Goal: Transaction & Acquisition: Purchase product/service

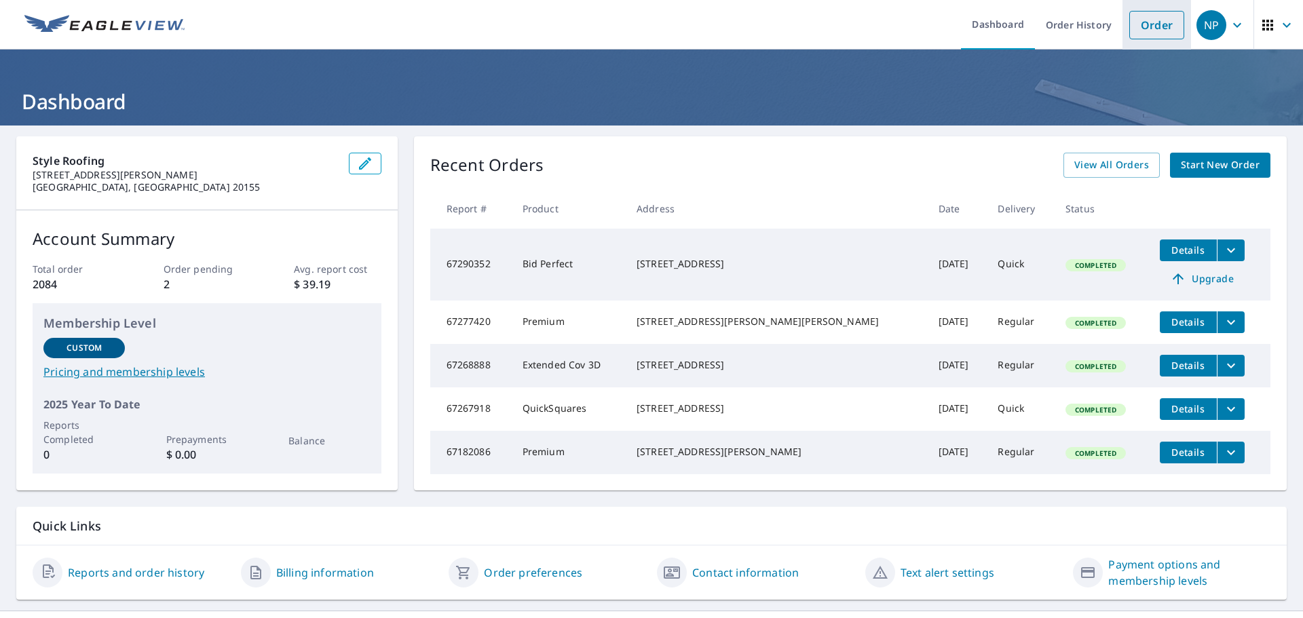
click at [1154, 30] on link "Order" at bounding box center [1157, 25] width 55 height 29
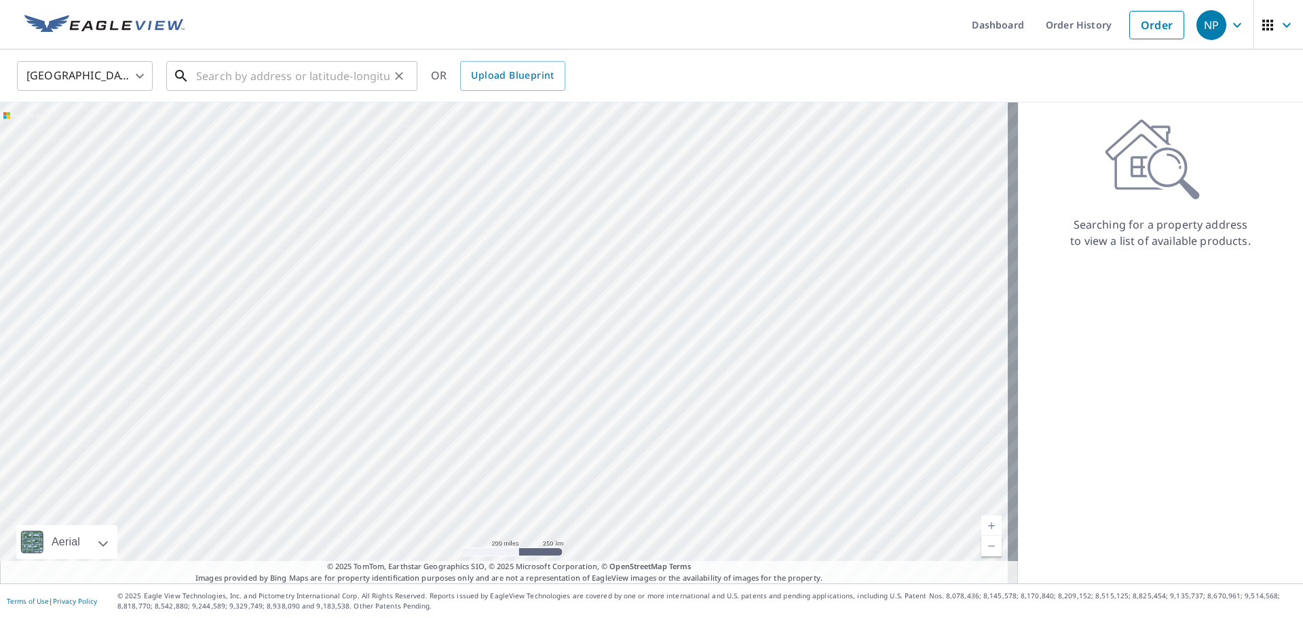
click at [324, 76] on input "text" at bounding box center [292, 76] width 193 height 38
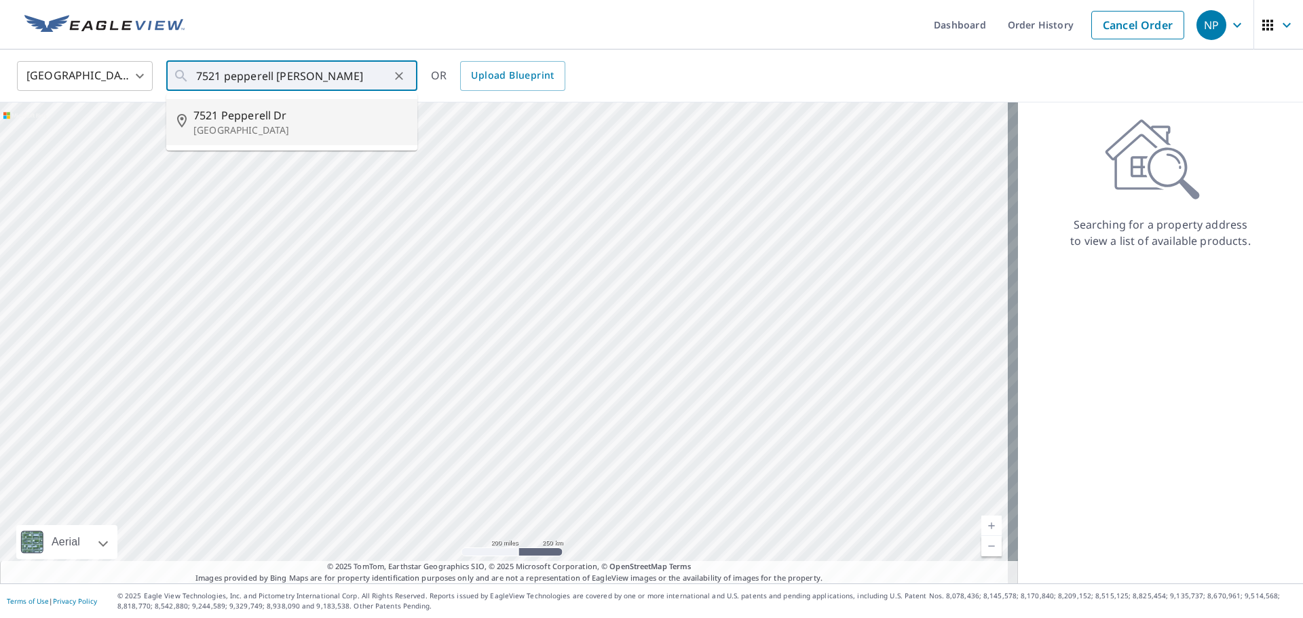
type input "[STREET_ADDRESS][PERSON_NAME]"
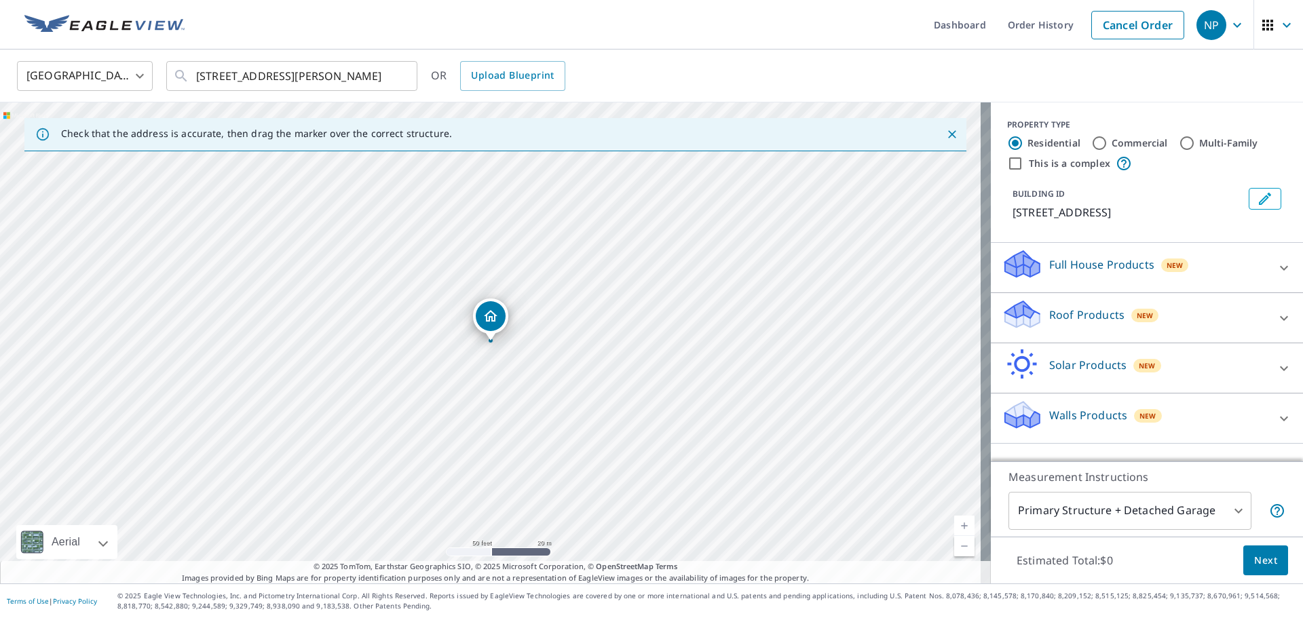
click at [1276, 317] on icon at bounding box center [1284, 318] width 16 height 16
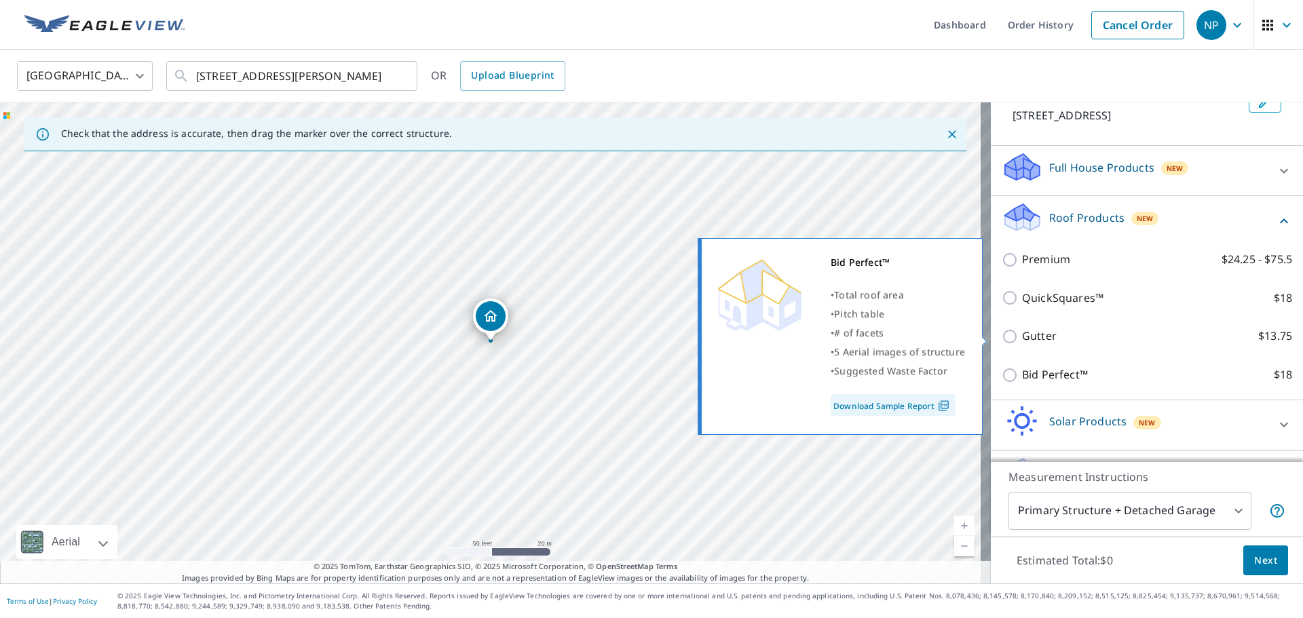
scroll to position [136, 0]
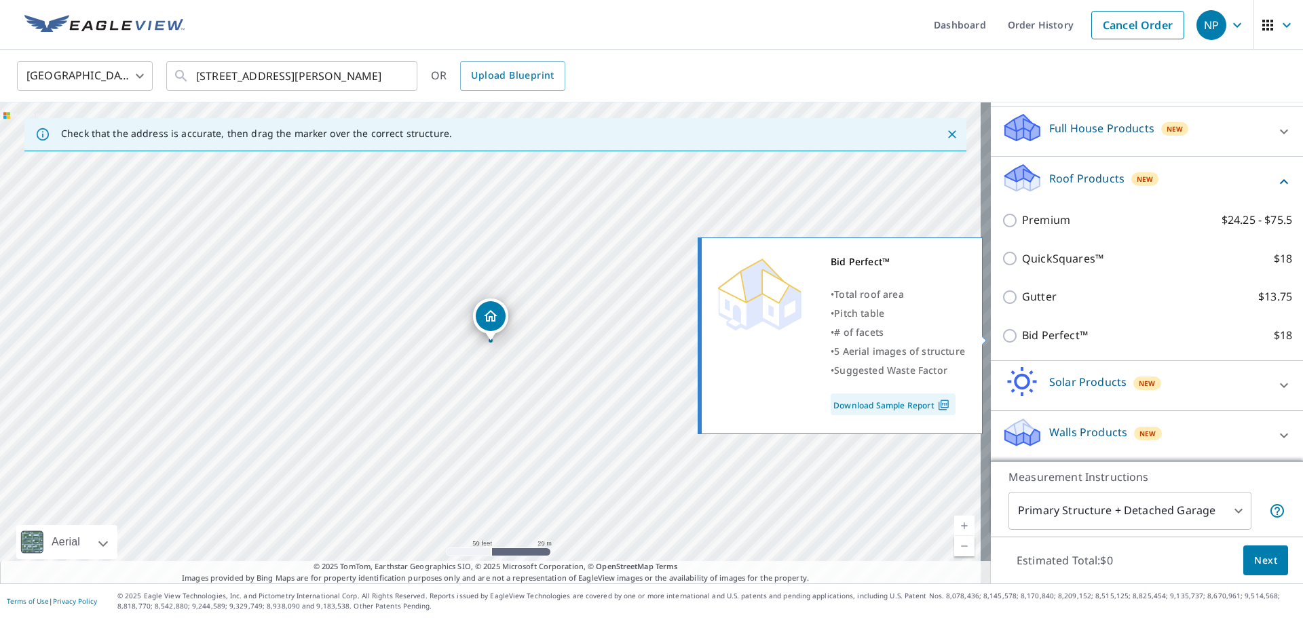
click at [1067, 337] on p "Bid Perfect™" at bounding box center [1055, 335] width 66 height 17
click at [1022, 337] on input "Bid Perfect™ $18" at bounding box center [1012, 336] width 20 height 16
checkbox input "true"
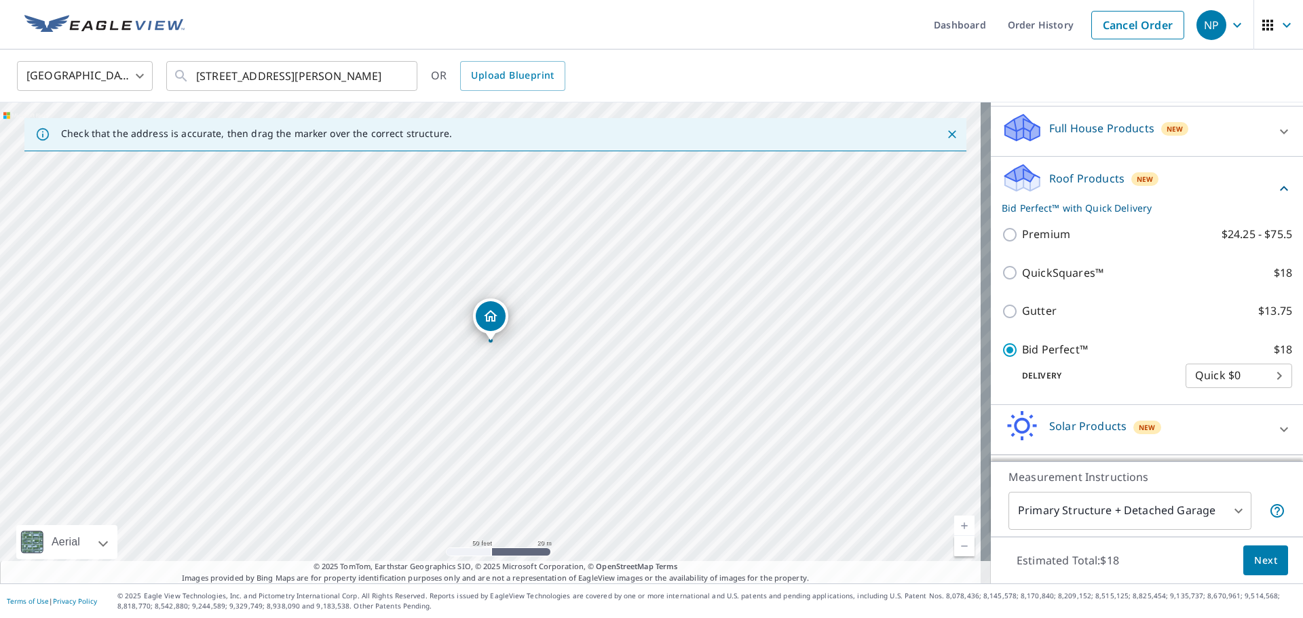
click at [1265, 559] on span "Next" at bounding box center [1266, 561] width 23 height 17
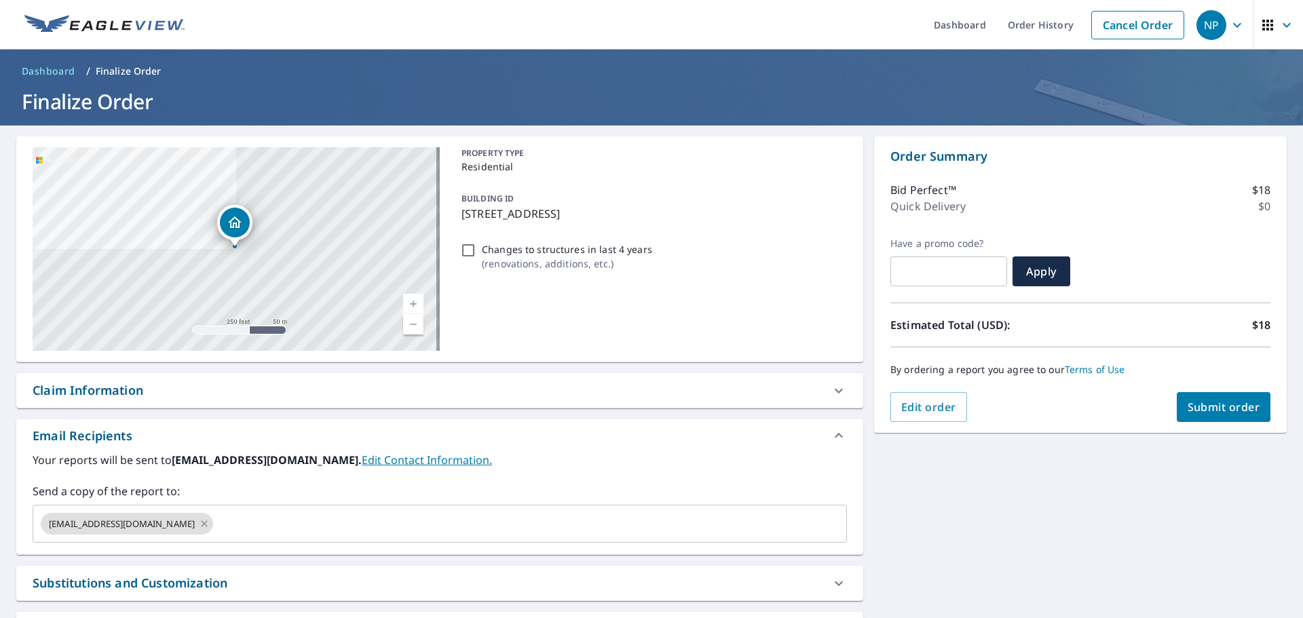
click at [1219, 405] on span "Submit order" at bounding box center [1224, 407] width 73 height 15
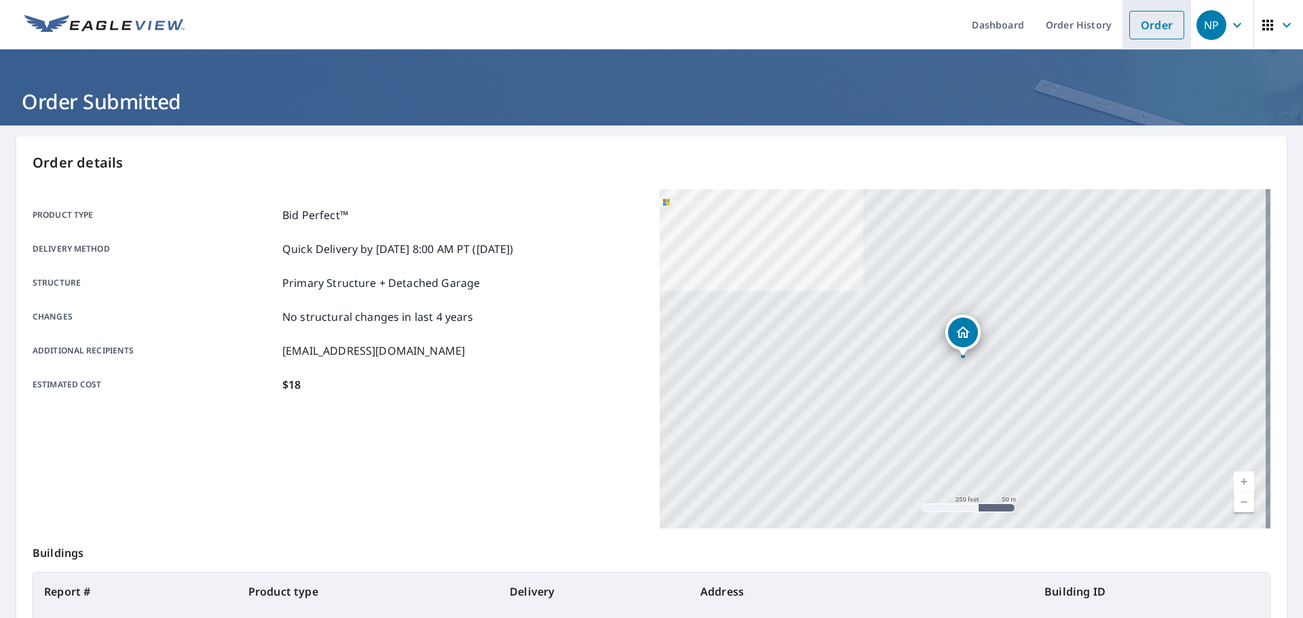
click at [1144, 31] on link "Order" at bounding box center [1157, 25] width 55 height 29
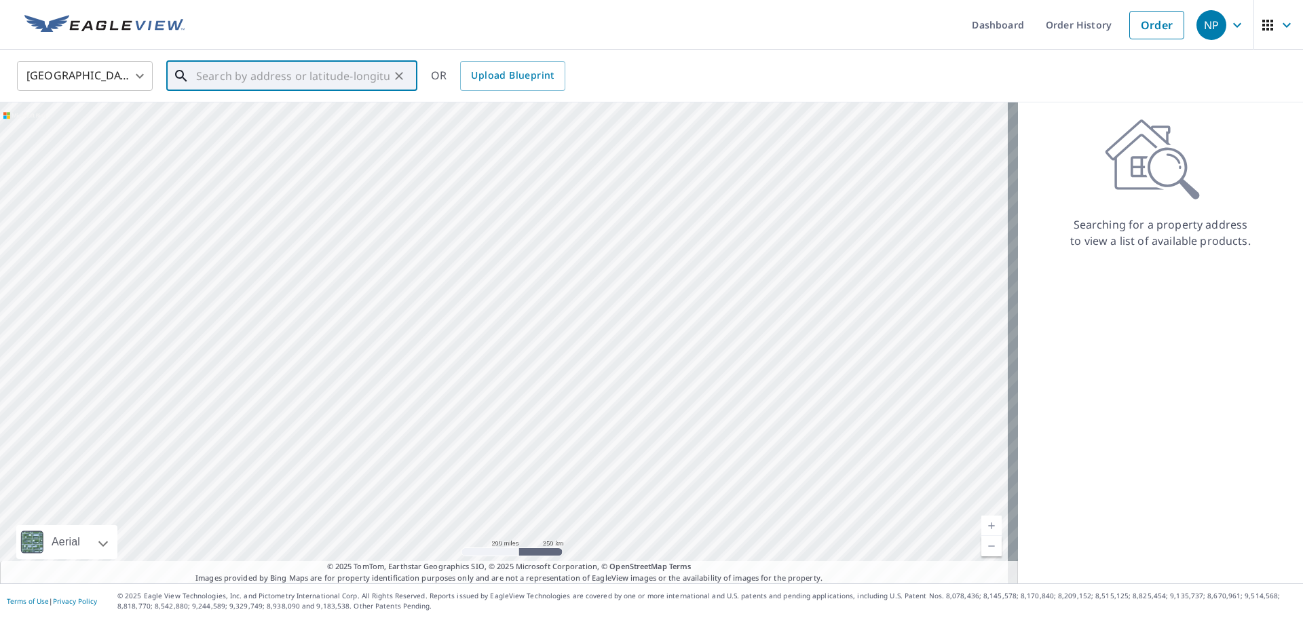
click at [240, 80] on input "text" at bounding box center [292, 76] width 193 height 38
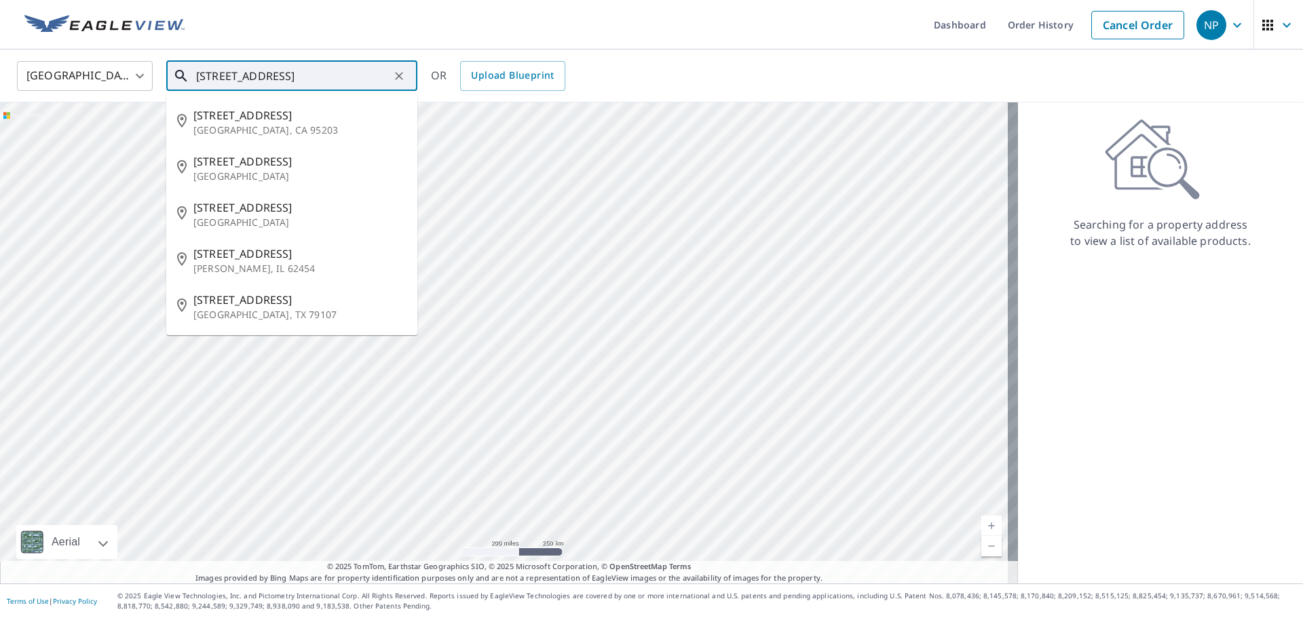
type input "[STREET_ADDRESS]"
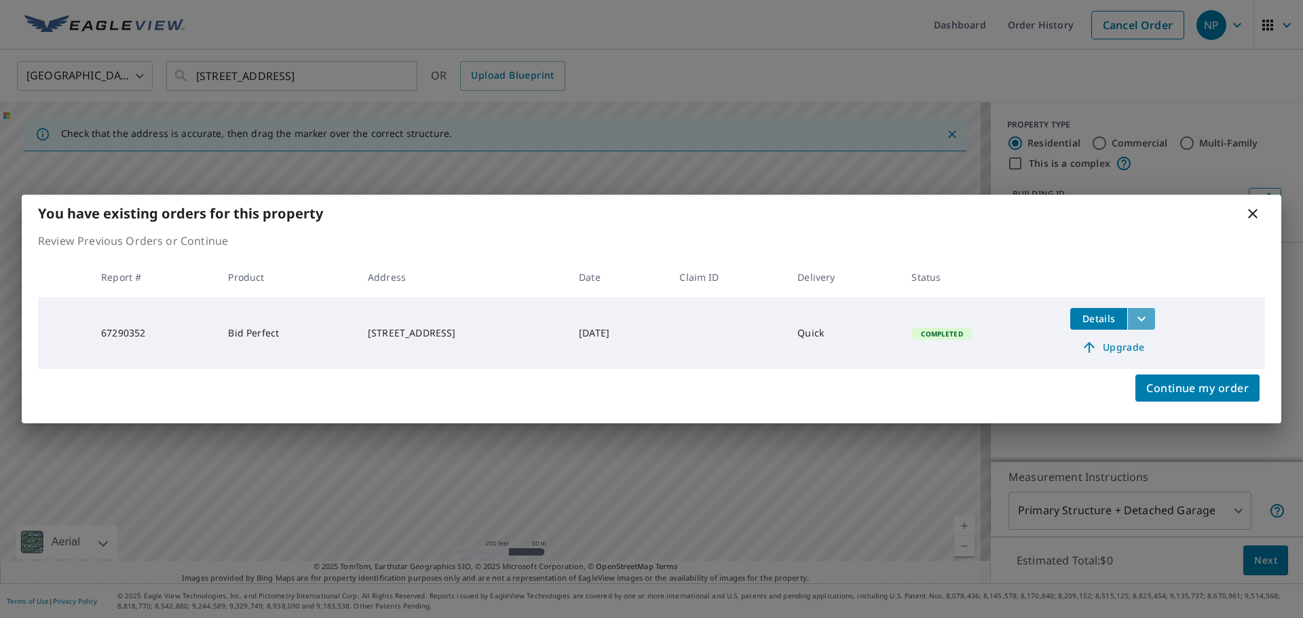
click at [1150, 316] on icon "filesDropdownBtn-67290352" at bounding box center [1142, 319] width 16 height 16
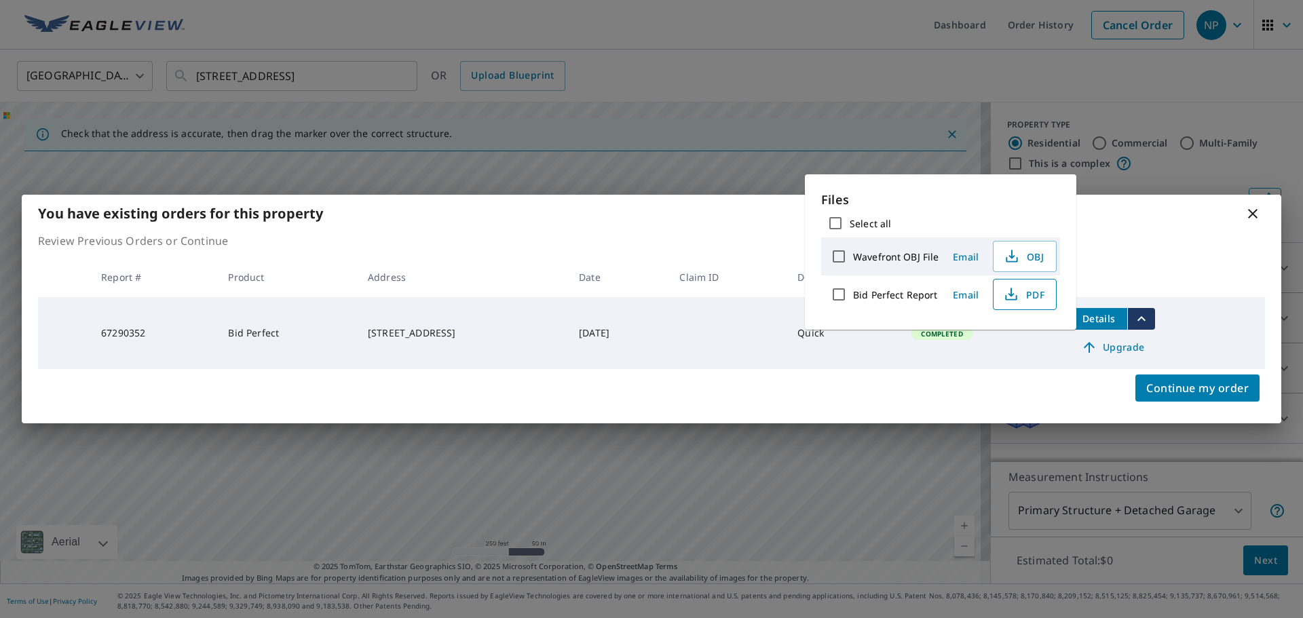
click at [1035, 295] on span "PDF" at bounding box center [1023, 294] width 43 height 16
click at [1257, 214] on icon at bounding box center [1253, 214] width 16 height 16
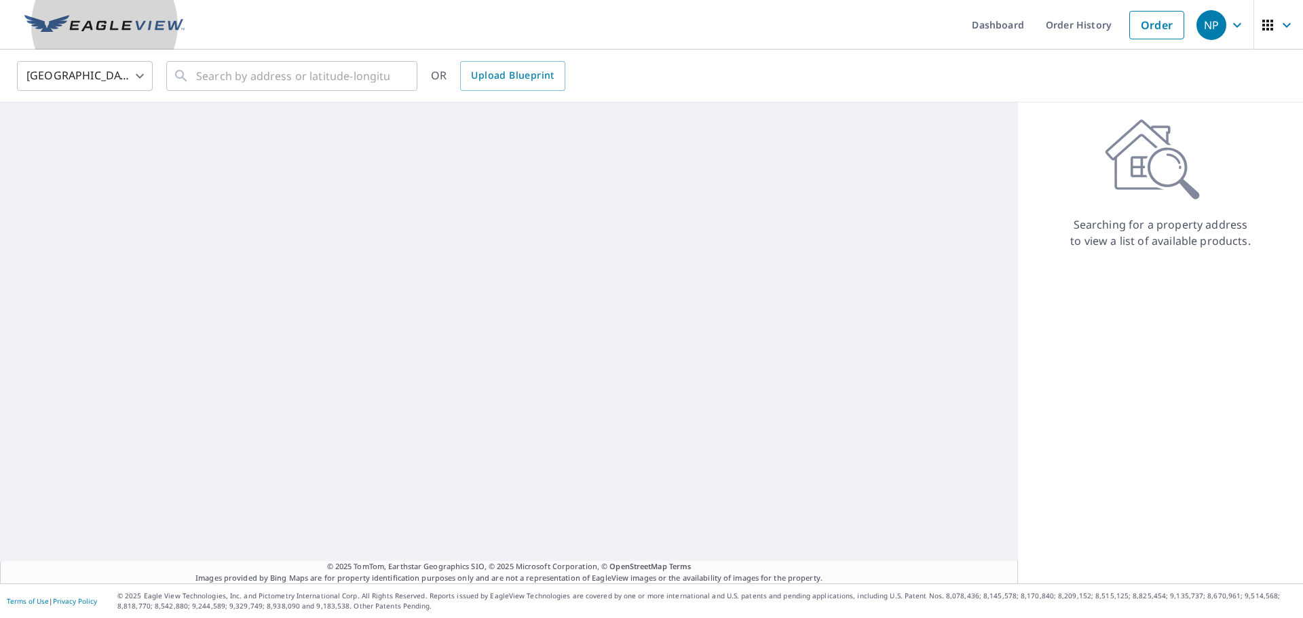
click at [122, 29] on img at bounding box center [104, 25] width 160 height 20
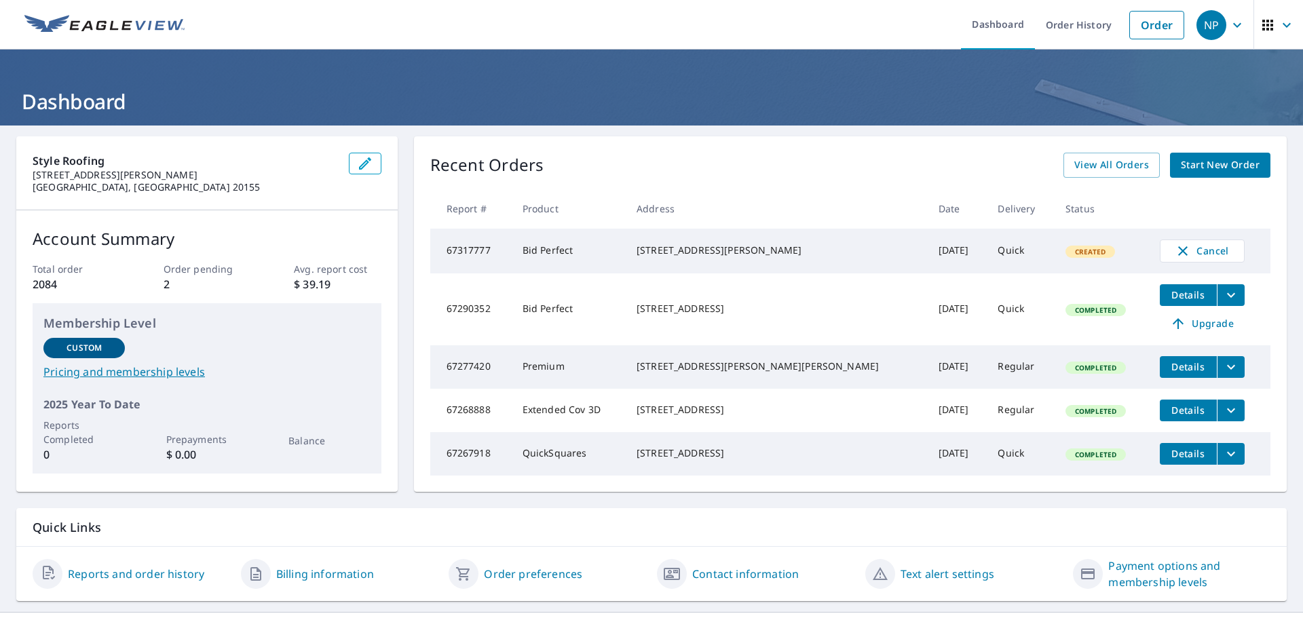
click at [1223, 297] on icon "filesDropdownBtn-67290352" at bounding box center [1231, 295] width 16 height 16
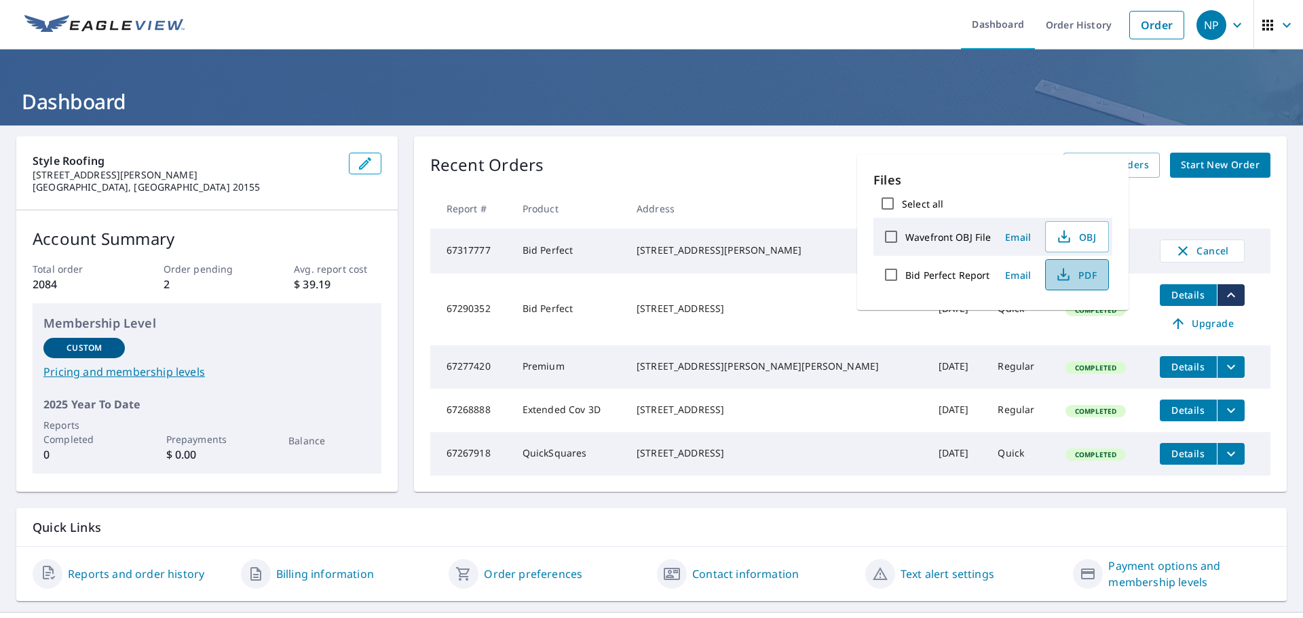
click at [1079, 277] on span "PDF" at bounding box center [1075, 275] width 43 height 16
